Goal: Task Accomplishment & Management: Manage account settings

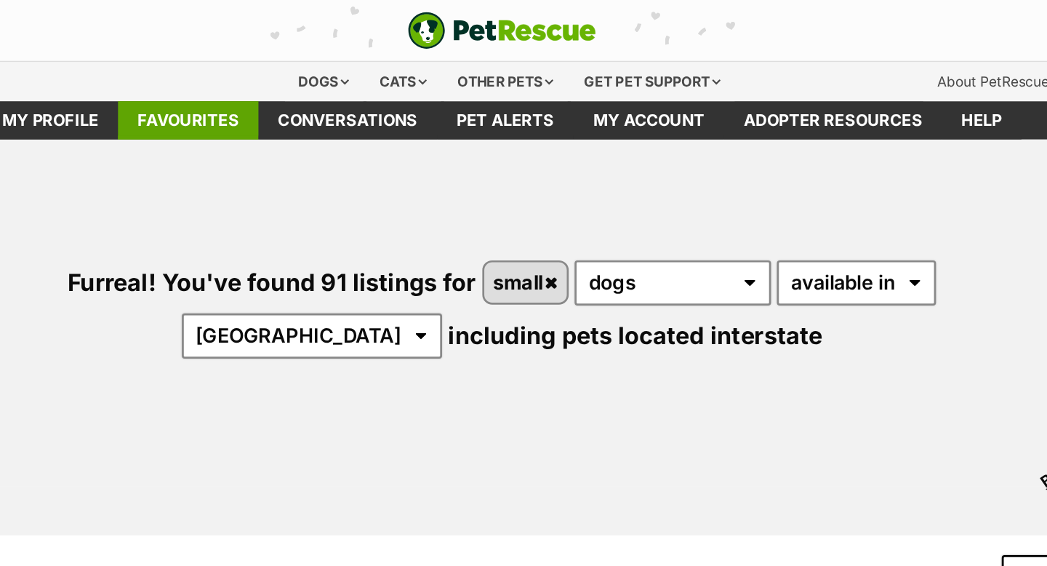
click at [322, 84] on link "Favourites" at bounding box center [291, 89] width 104 height 28
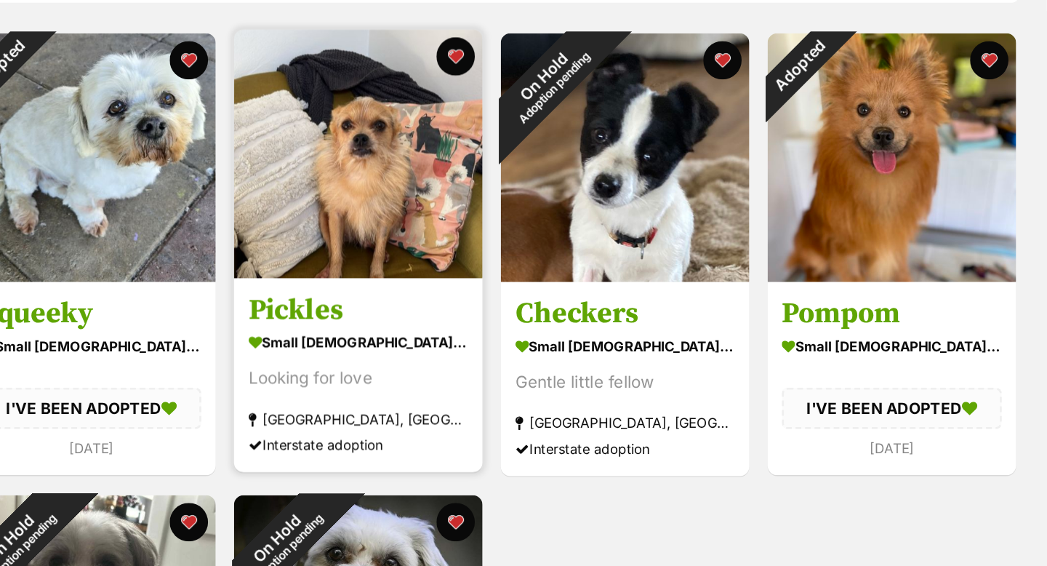
scroll to position [270, 0]
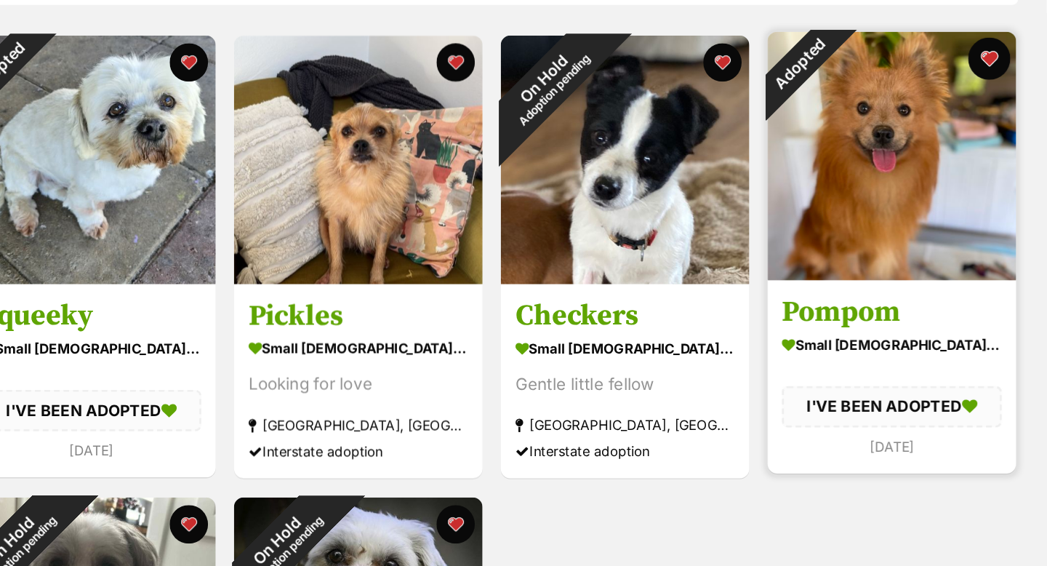
click at [1001, 41] on button "favourite" at bounding box center [1003, 44] width 32 height 32
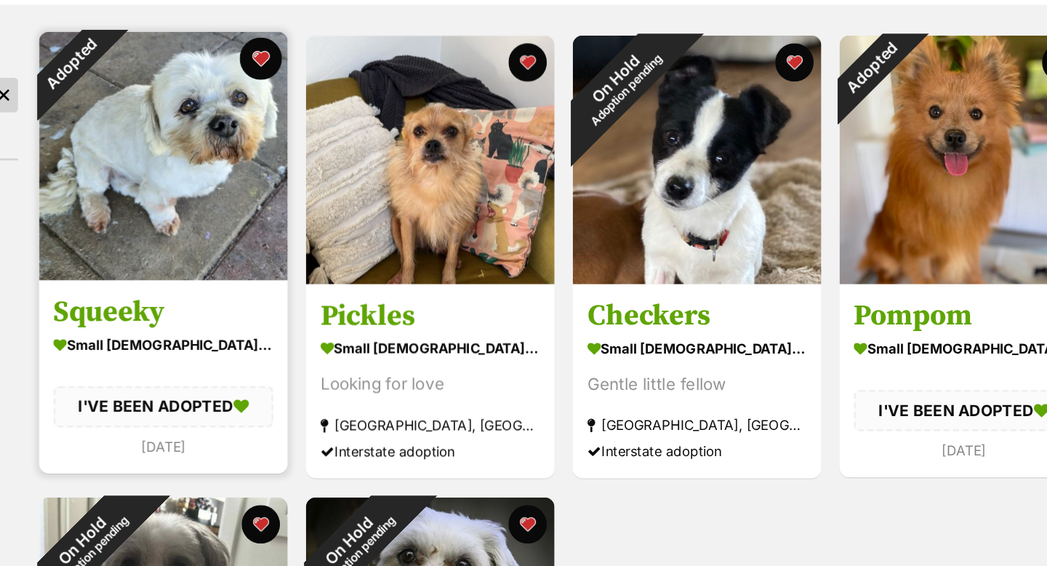
click at [399, 42] on button "favourite" at bounding box center [397, 44] width 32 height 32
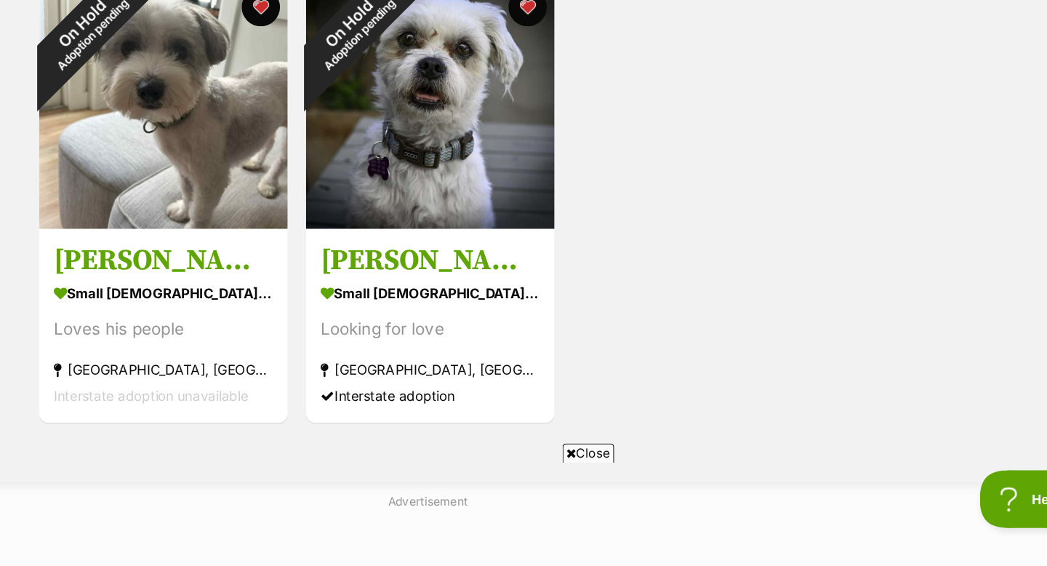
scroll to position [554, 0]
